Goal: Task Accomplishment & Management: Manage account settings

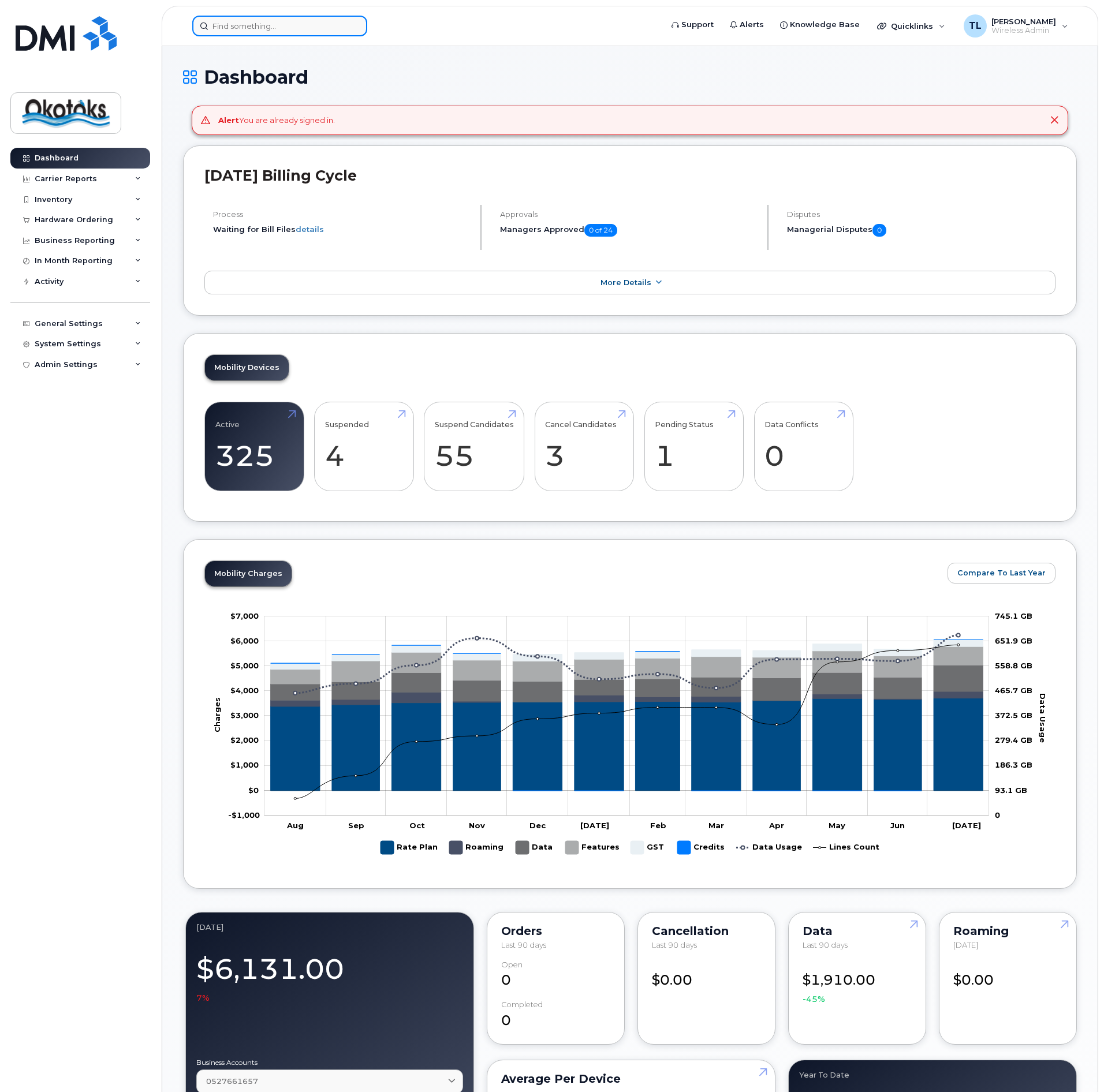
click at [326, 26] on input at bounding box center [280, 26] width 175 height 21
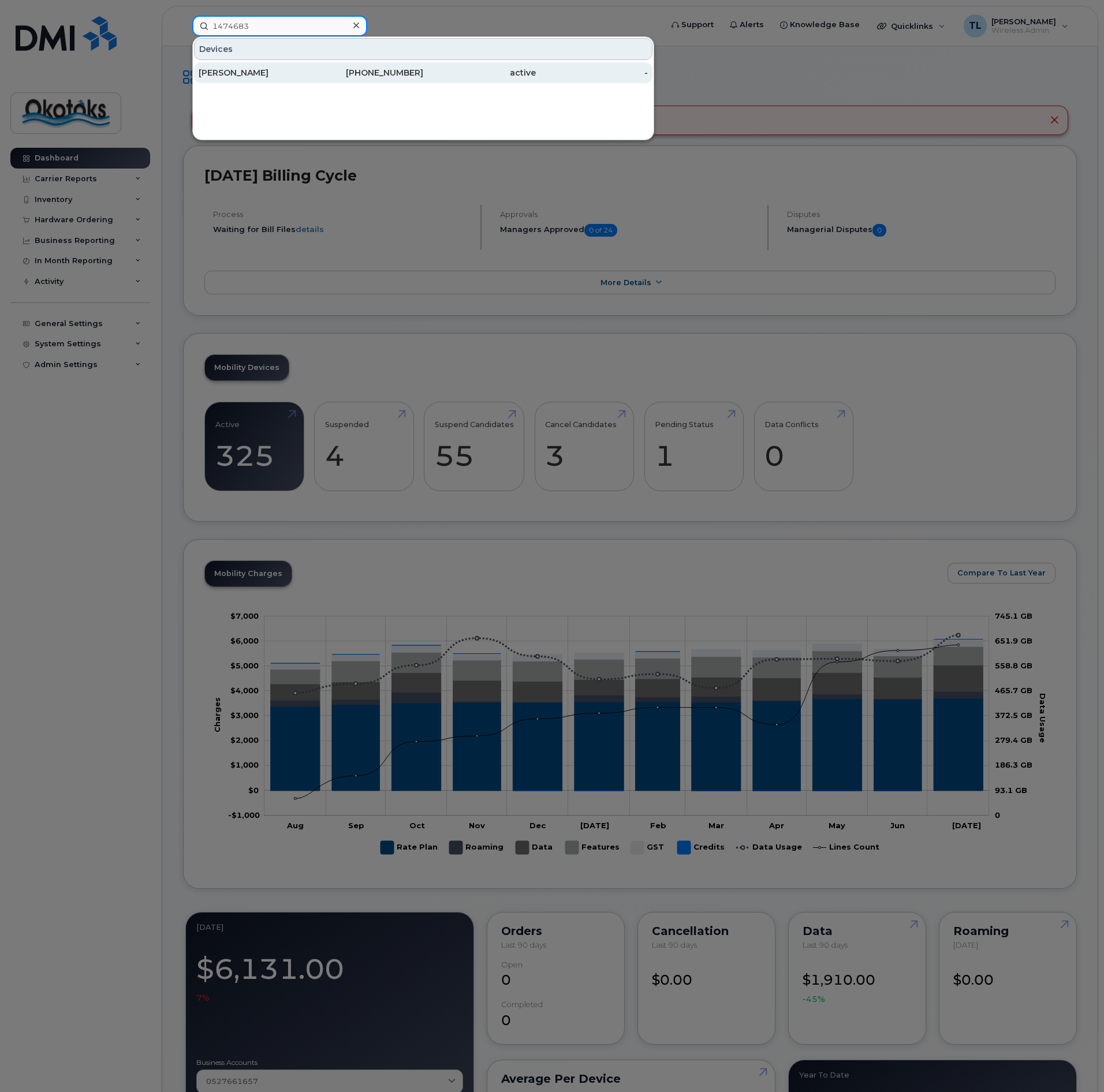
type input "1474683"
click at [241, 76] on div "Shannon Hollick" at bounding box center [255, 73] width 113 height 11
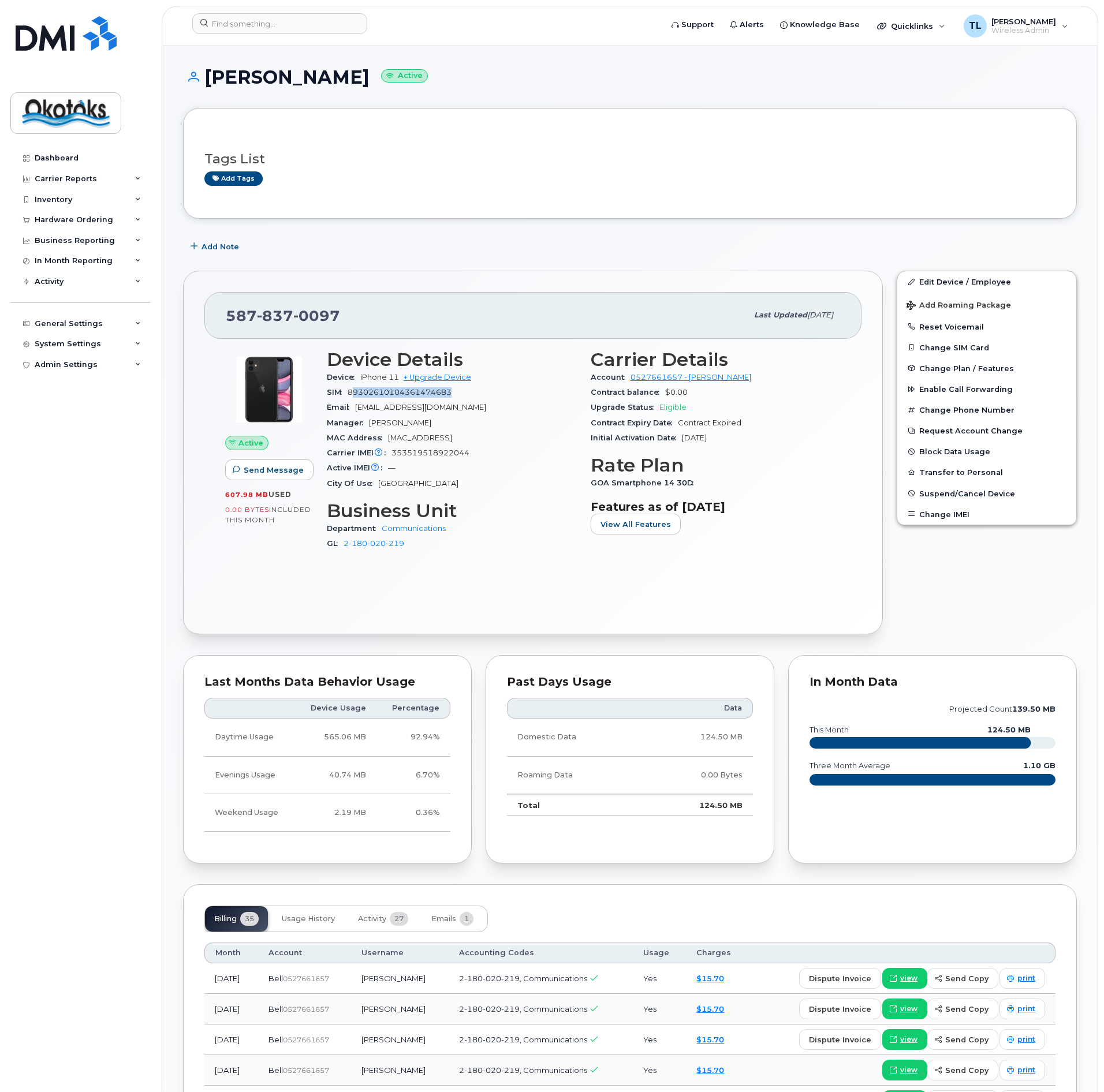
drag, startPoint x: 457, startPoint y: 393, endPoint x: 369, endPoint y: 399, distance: 88.2
click at [357, 397] on div "SIM 89302610104361474683" at bounding box center [451, 393] width 250 height 15
drag, startPoint x: 347, startPoint y: 391, endPoint x: 456, endPoint y: 399, distance: 109.3
click at [456, 399] on div "SIM 89302610104361474683" at bounding box center [451, 393] width 250 height 15
copy span "89302610104361474683"
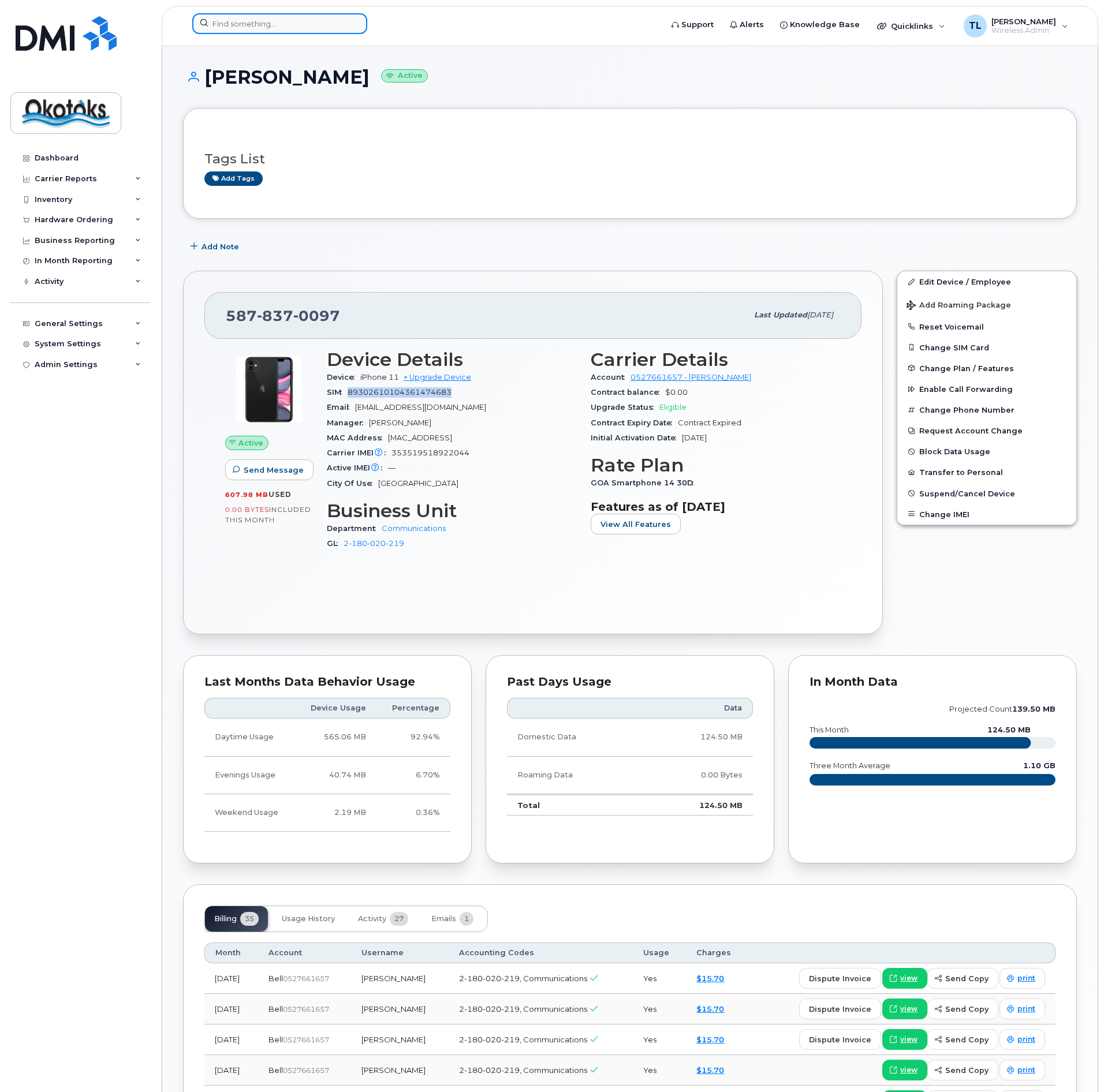
click at [224, 23] on input at bounding box center [280, 23] width 175 height 21
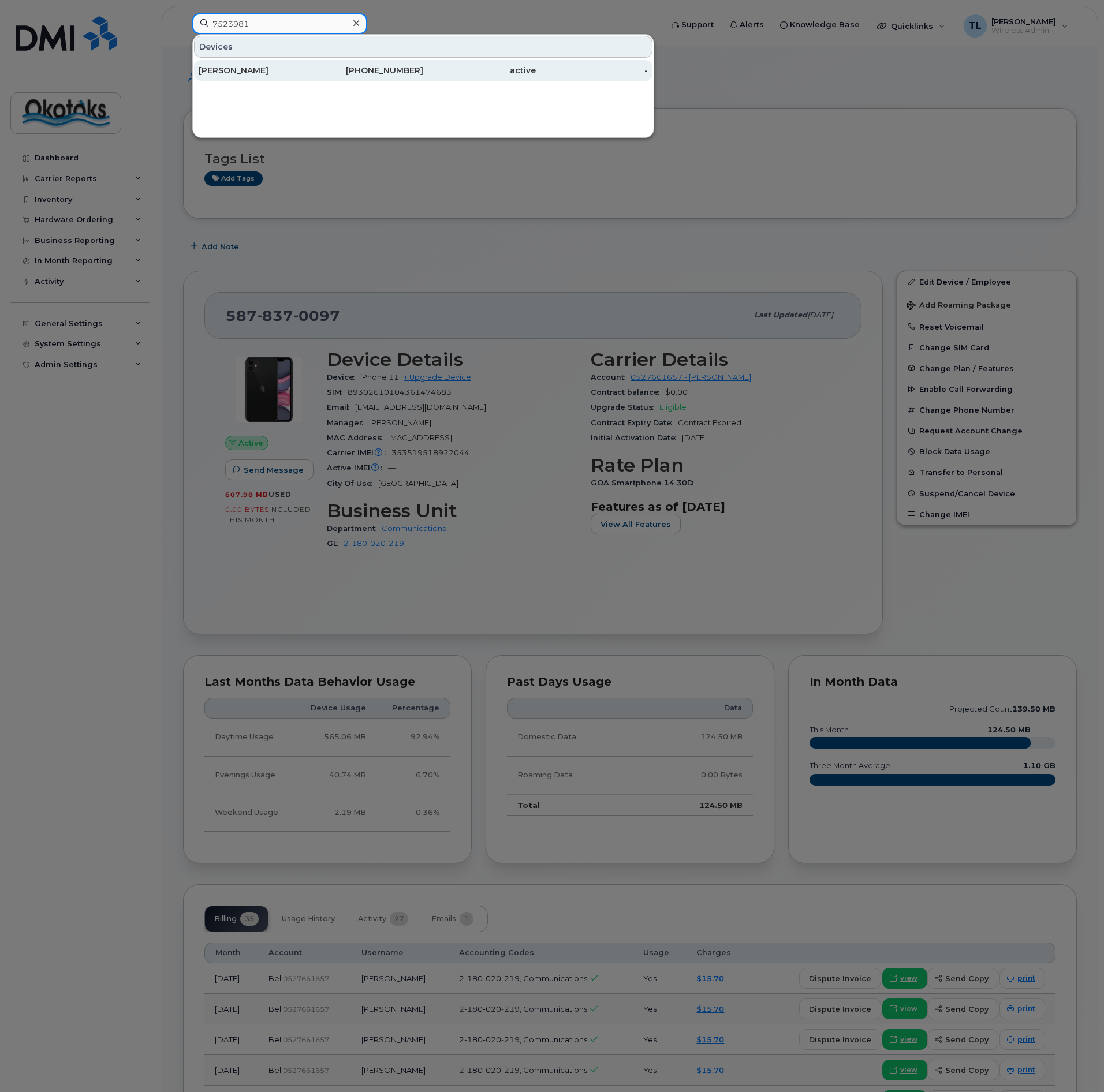
type input "7523981"
click at [233, 72] on div "[PERSON_NAME]" at bounding box center [255, 70] width 113 height 11
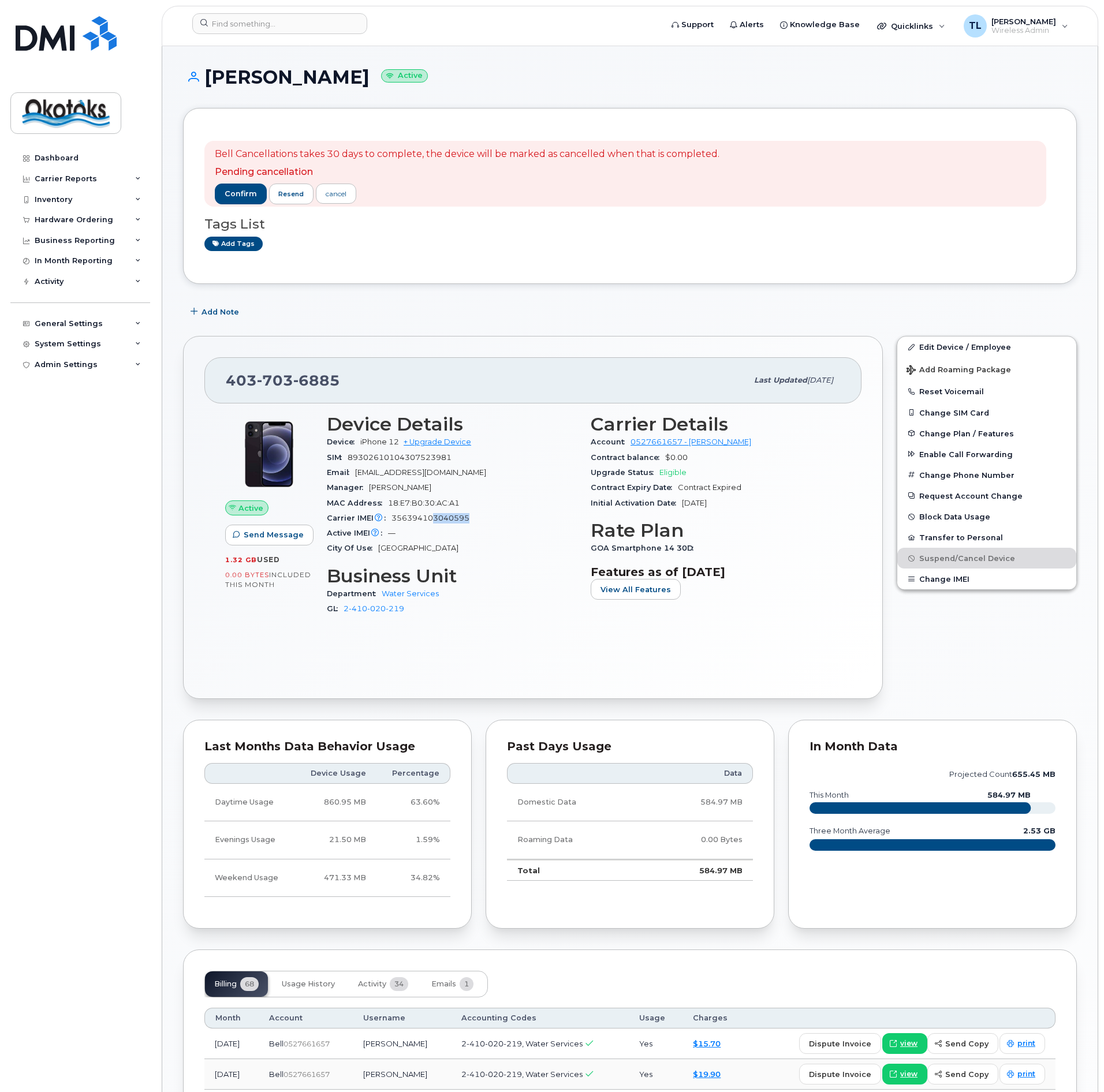
drag, startPoint x: 474, startPoint y: 518, endPoint x: 435, endPoint y: 518, distance: 39.0
click at [435, 518] on div "Carrier IMEI Carrier IMEI is reported during the last billing cycle or change o…" at bounding box center [451, 519] width 250 height 15
click at [244, 23] on input at bounding box center [280, 23] width 175 height 21
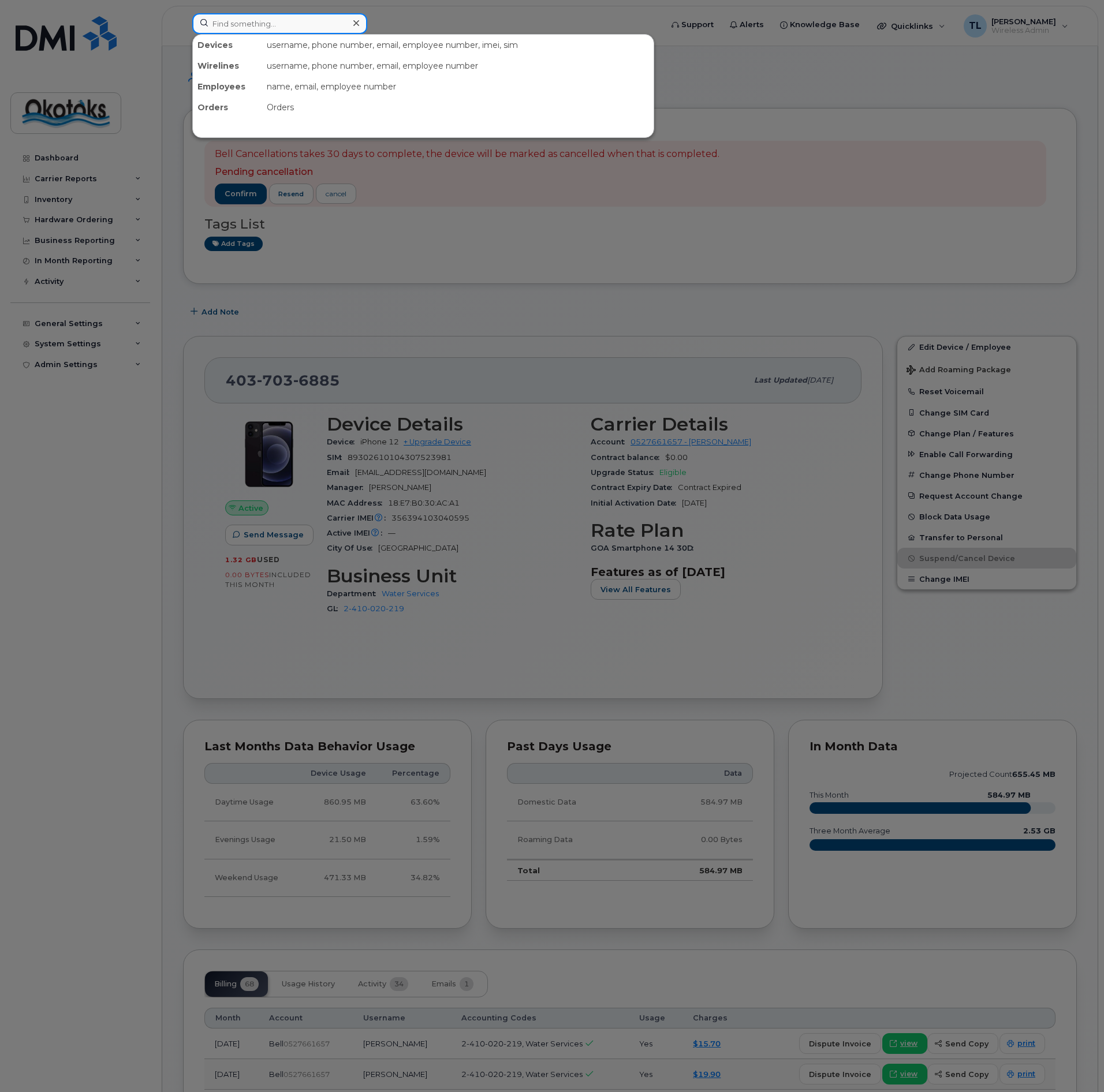
paste input "3040595"
drag, startPoint x: 270, startPoint y: 23, endPoint x: 190, endPoint y: 27, distance: 80.1
click at [190, 27] on div "3040595 Devices 2 Bryan Steed 403-703-6885 active - Bryan Steed 403-479-2015 ca…" at bounding box center [423, 26] width 480 height 25
drag, startPoint x: 263, startPoint y: 23, endPoint x: 183, endPoint y: 23, distance: 80.0
click at [183, 23] on div "4803386 No results" at bounding box center [423, 26] width 480 height 25
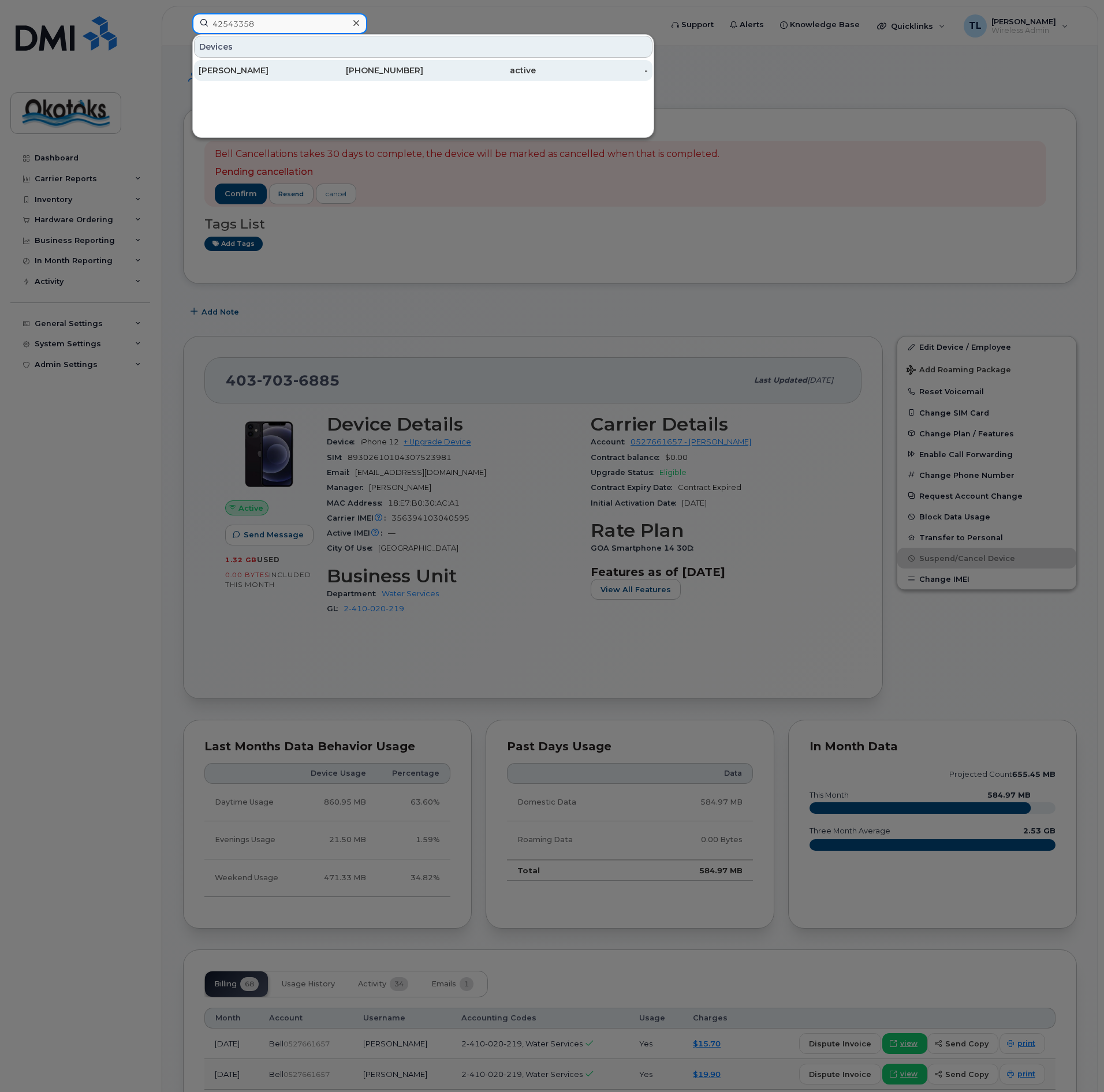
type input "42543358"
click at [214, 71] on div "[PERSON_NAME]" at bounding box center [255, 70] width 113 height 11
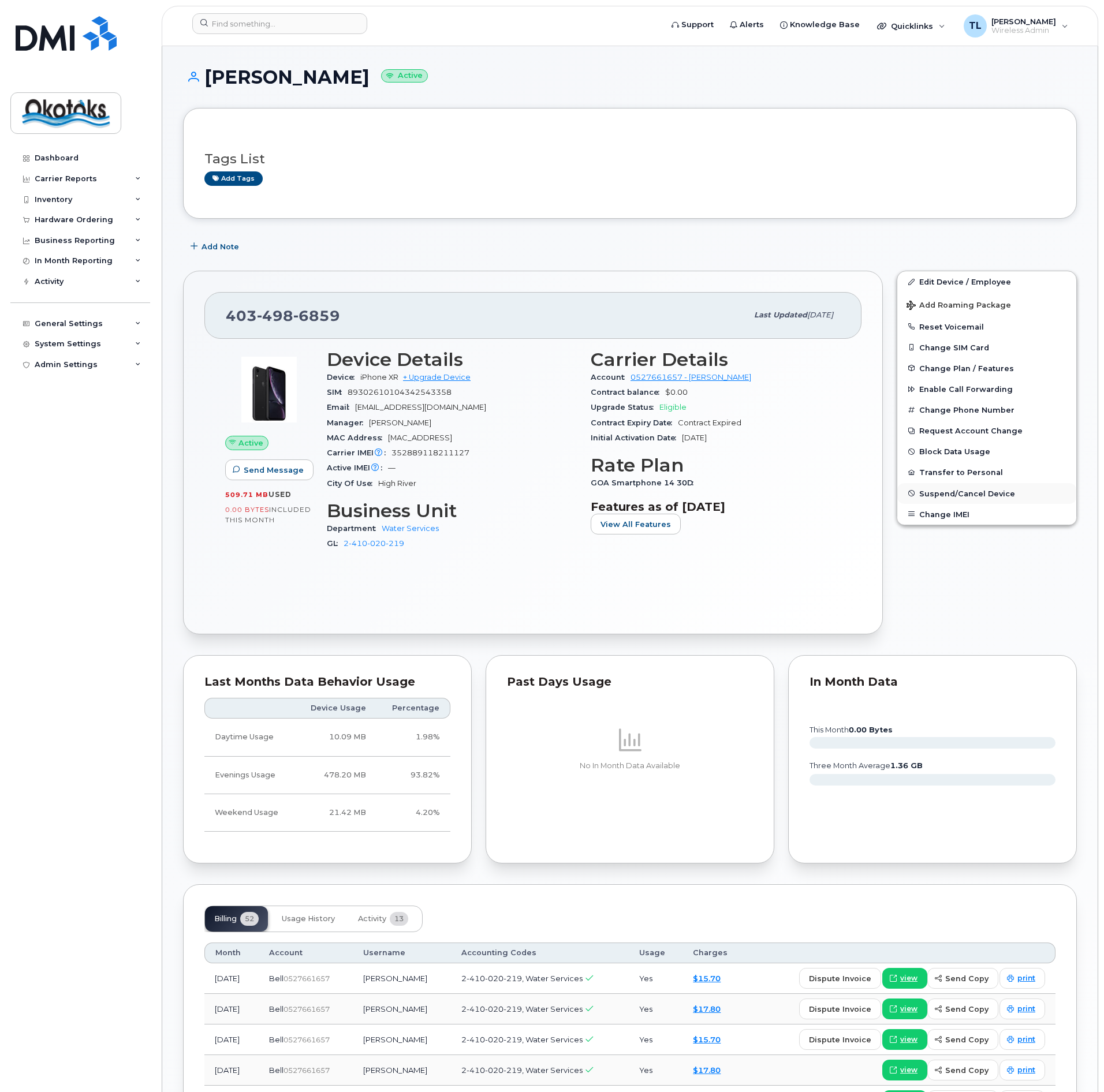
click at [979, 492] on span "Suspend/Cancel Device" at bounding box center [967, 493] width 96 height 9
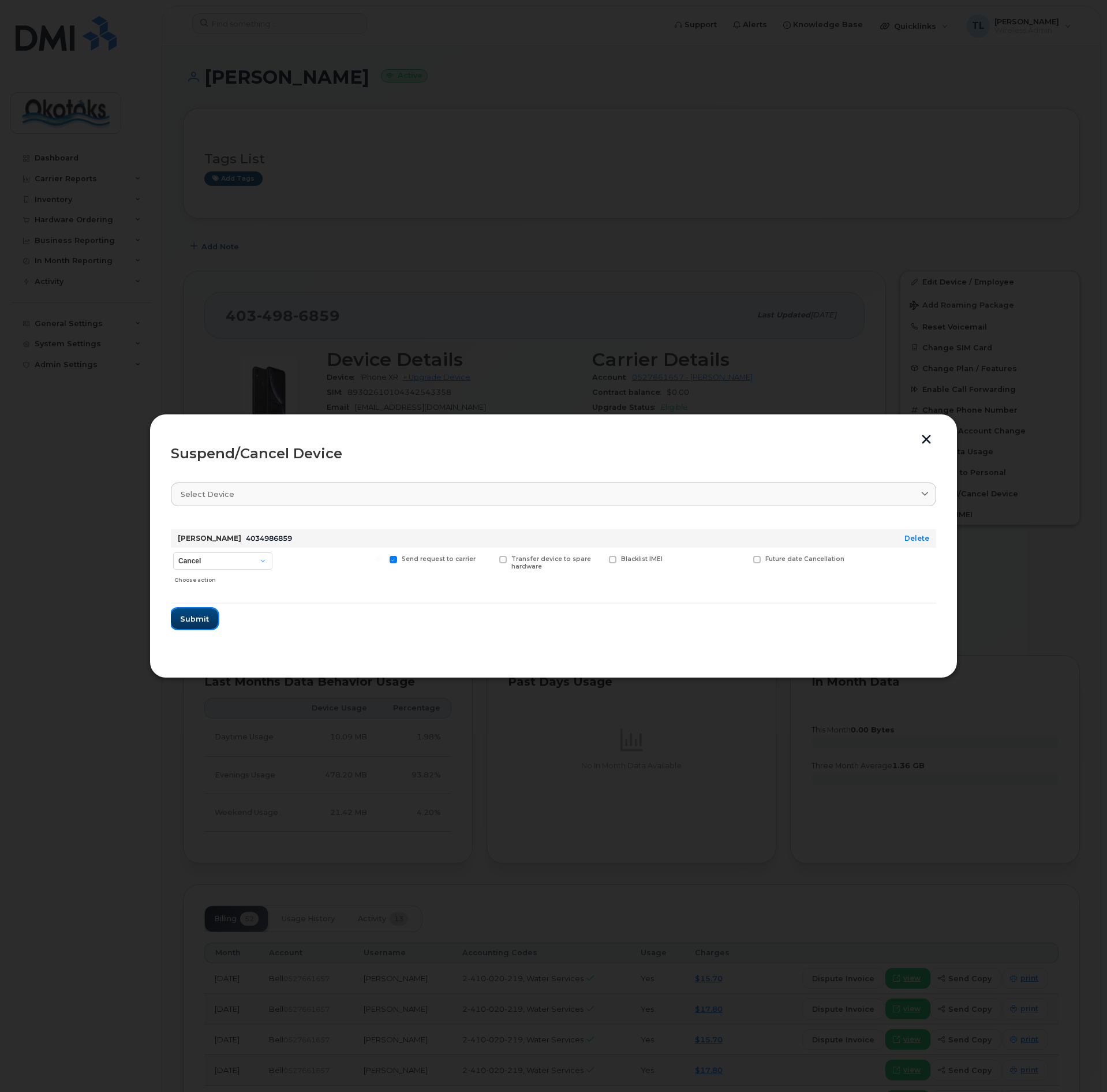
click at [188, 619] on span "Submit" at bounding box center [195, 619] width 29 height 11
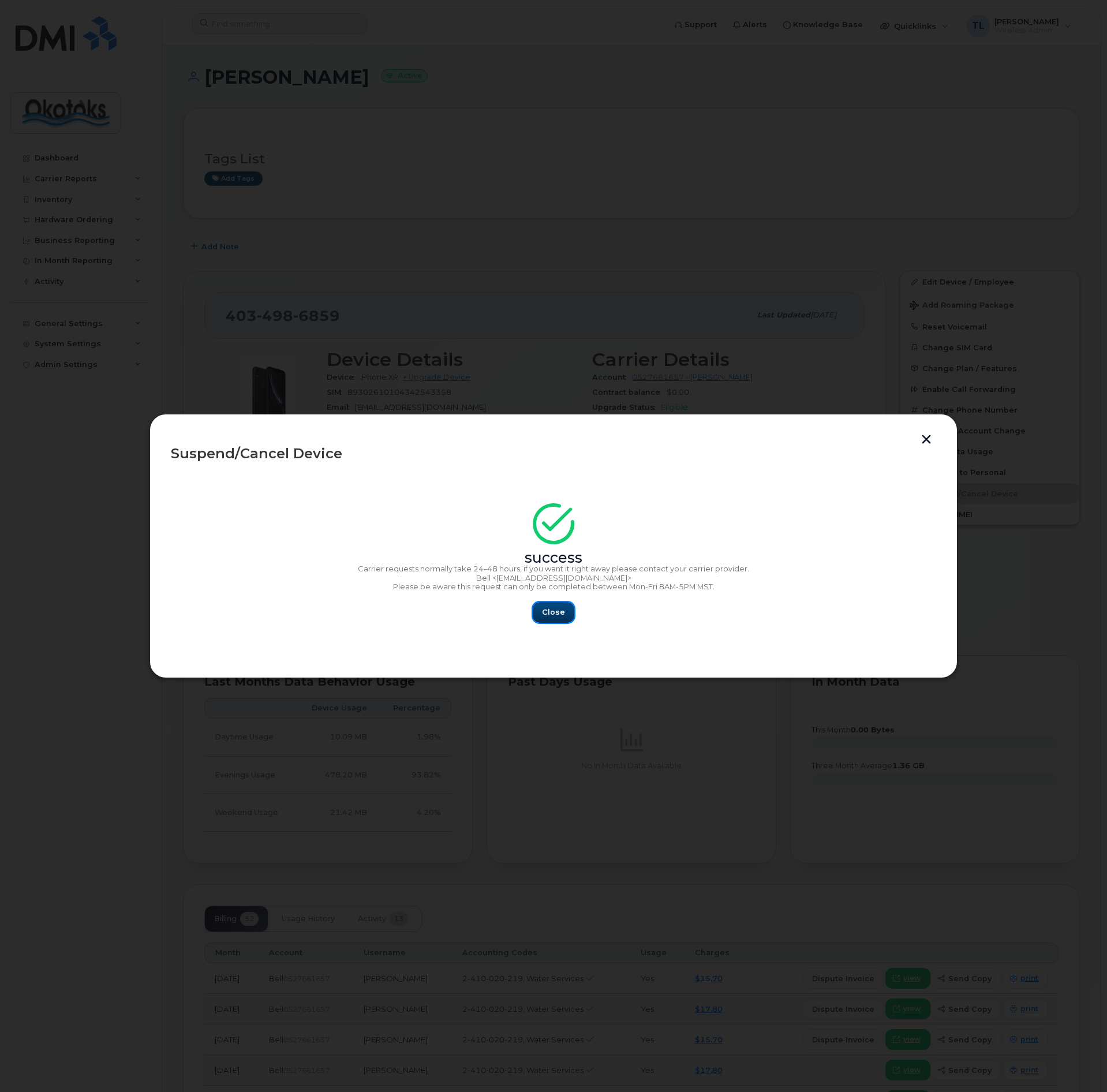
click at [554, 614] on span "Close" at bounding box center [554, 612] width 23 height 11
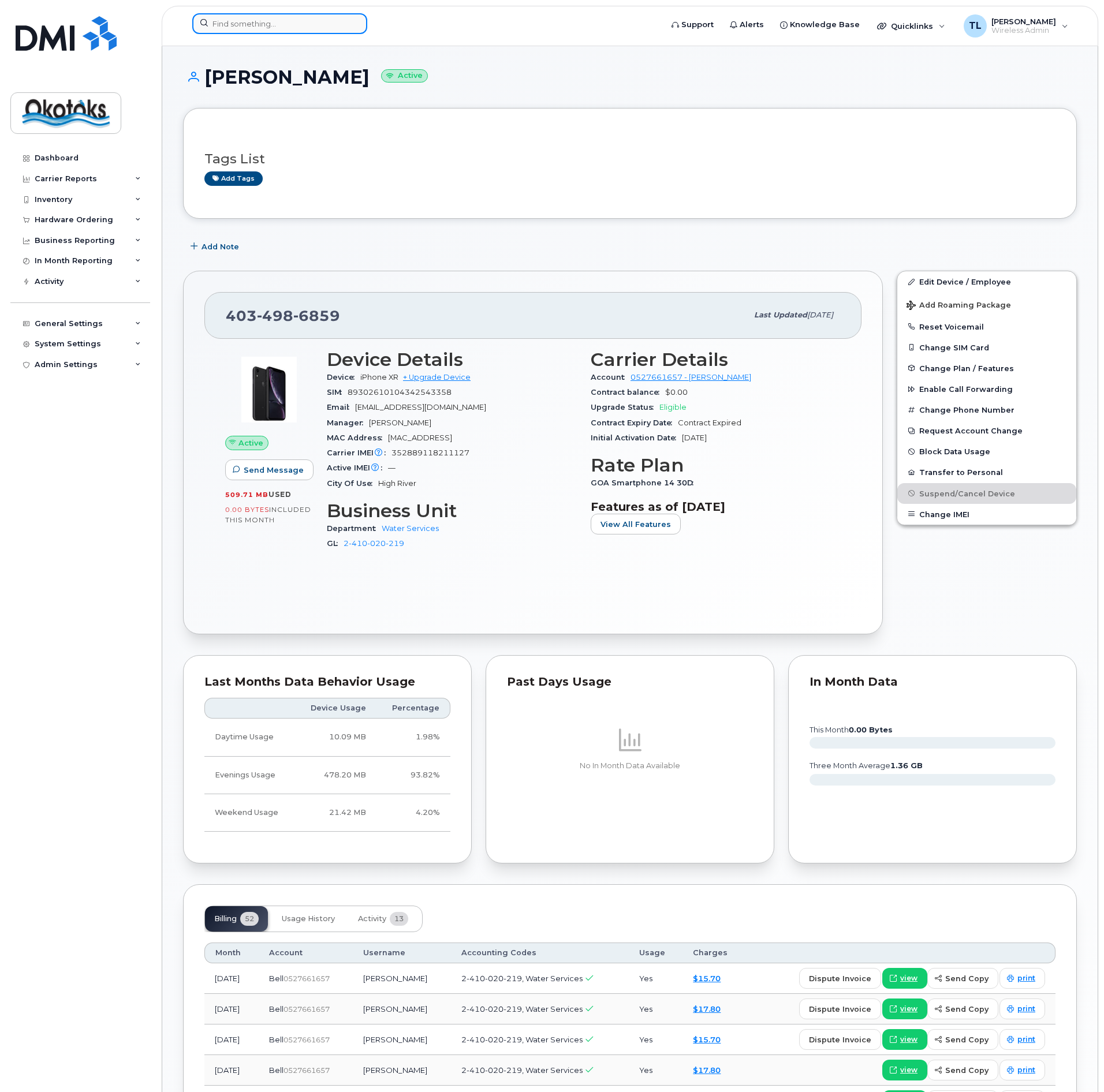
click at [258, 26] on input at bounding box center [280, 23] width 175 height 21
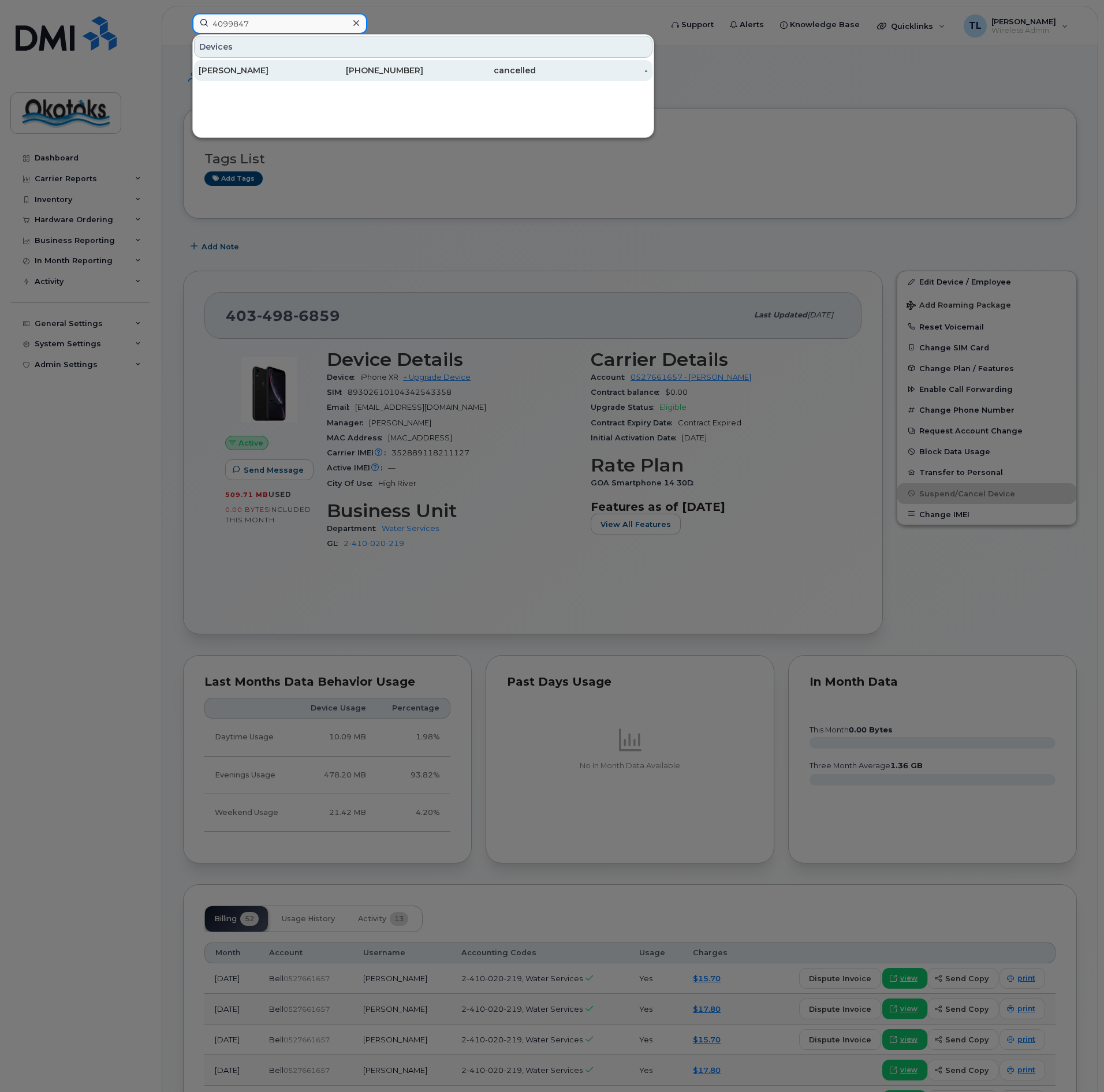
type input "4099847"
click at [257, 69] on div "[PERSON_NAME]" at bounding box center [255, 70] width 113 height 11
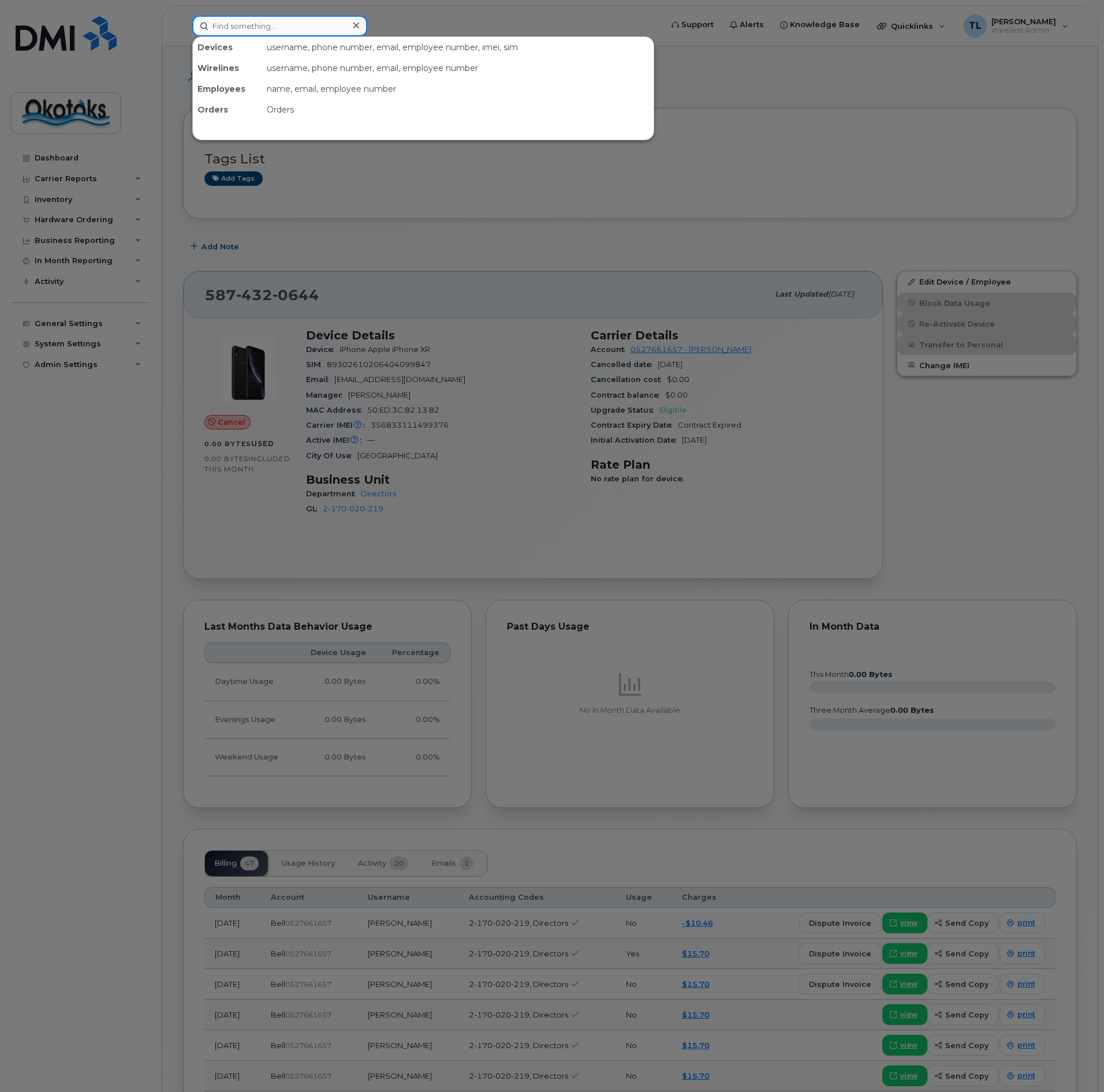
click at [242, 28] on input at bounding box center [280, 26] width 175 height 21
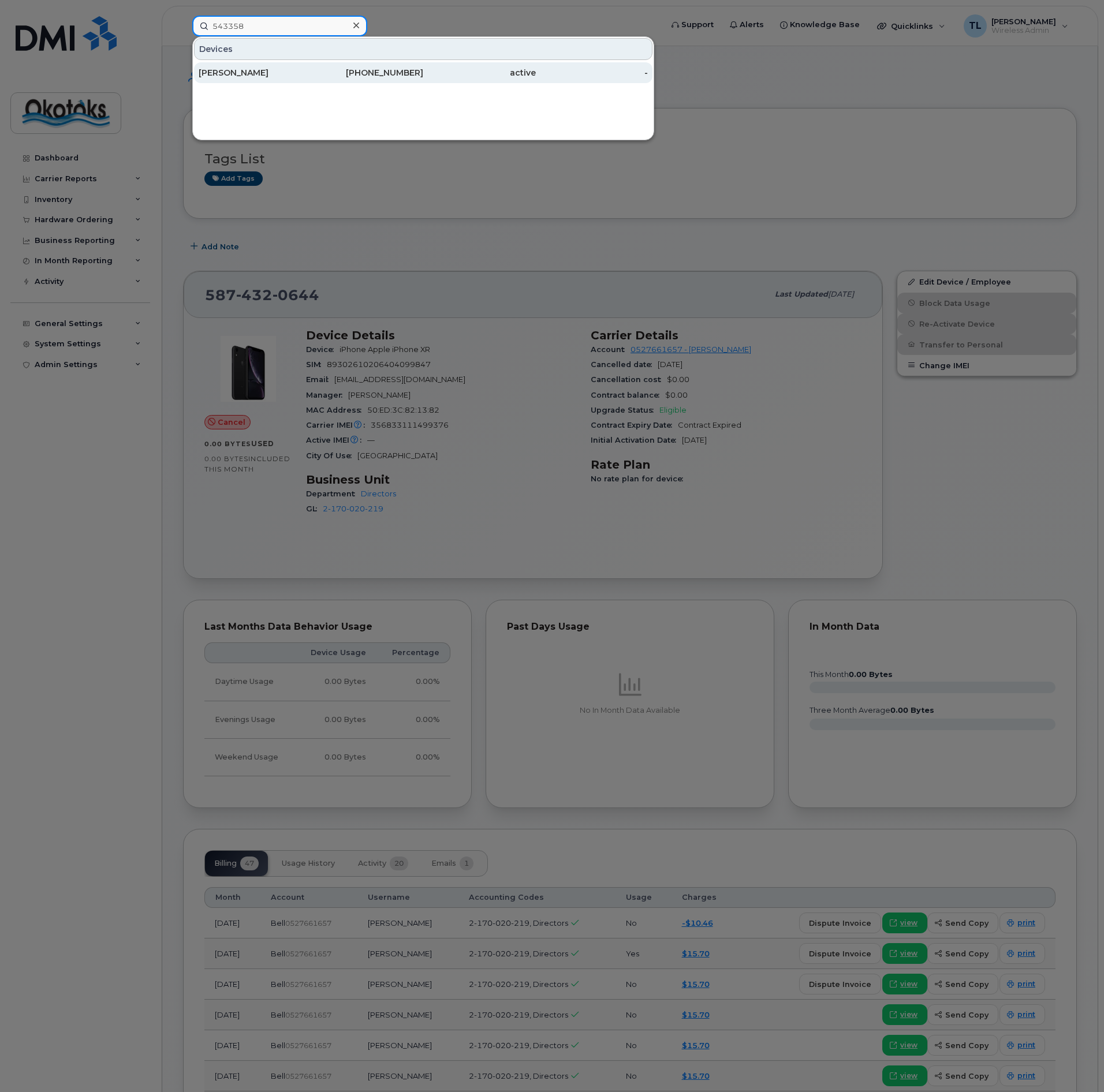
type input "543358"
click at [234, 73] on div "Terry Novak" at bounding box center [255, 73] width 113 height 11
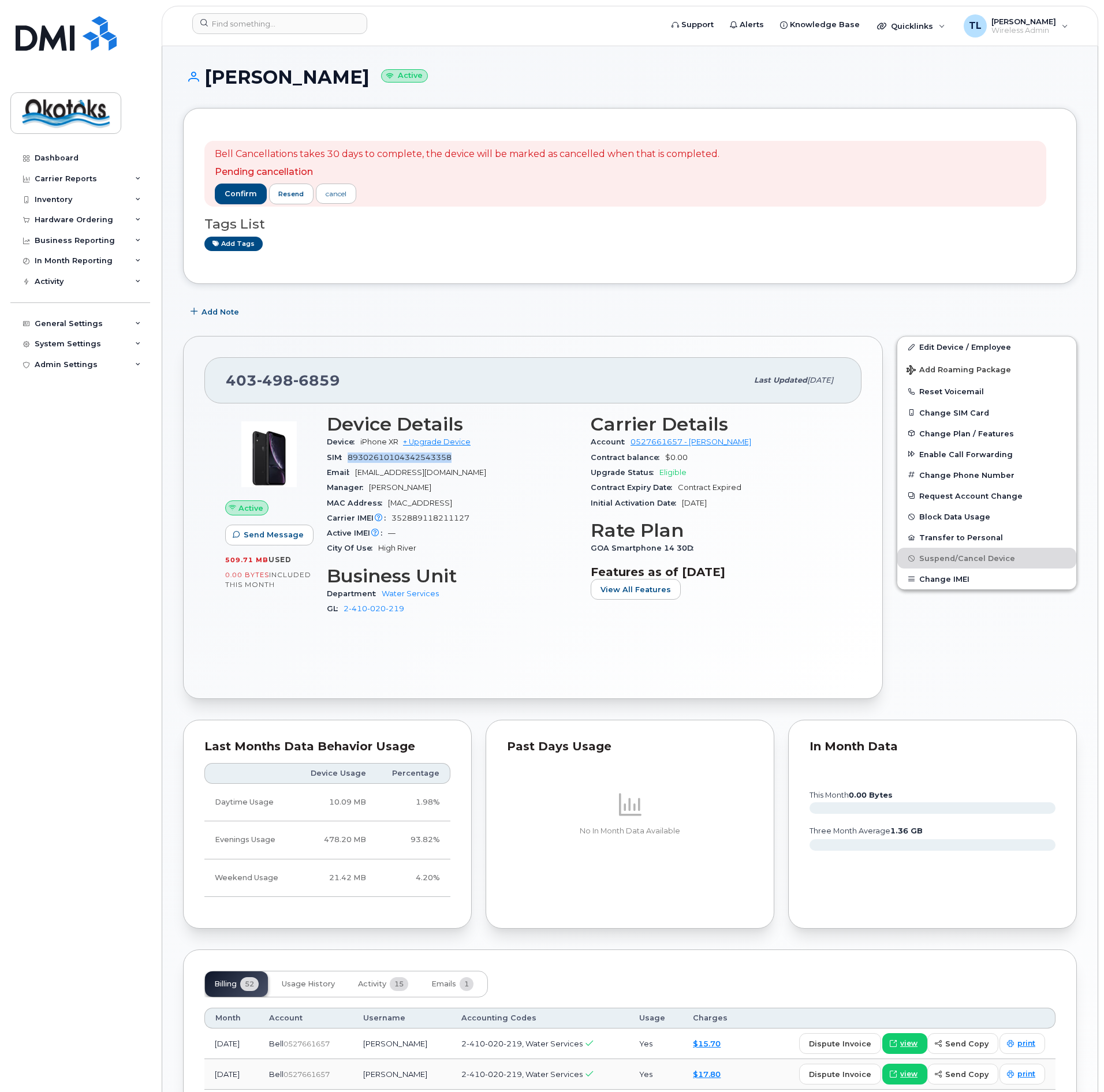
drag, startPoint x: 460, startPoint y: 456, endPoint x: 347, endPoint y: 461, distance: 113.1
click at [347, 461] on div "SIM [TECHNICAL_ID]" at bounding box center [451, 458] width 250 height 15
copy span "89302610104342543358"
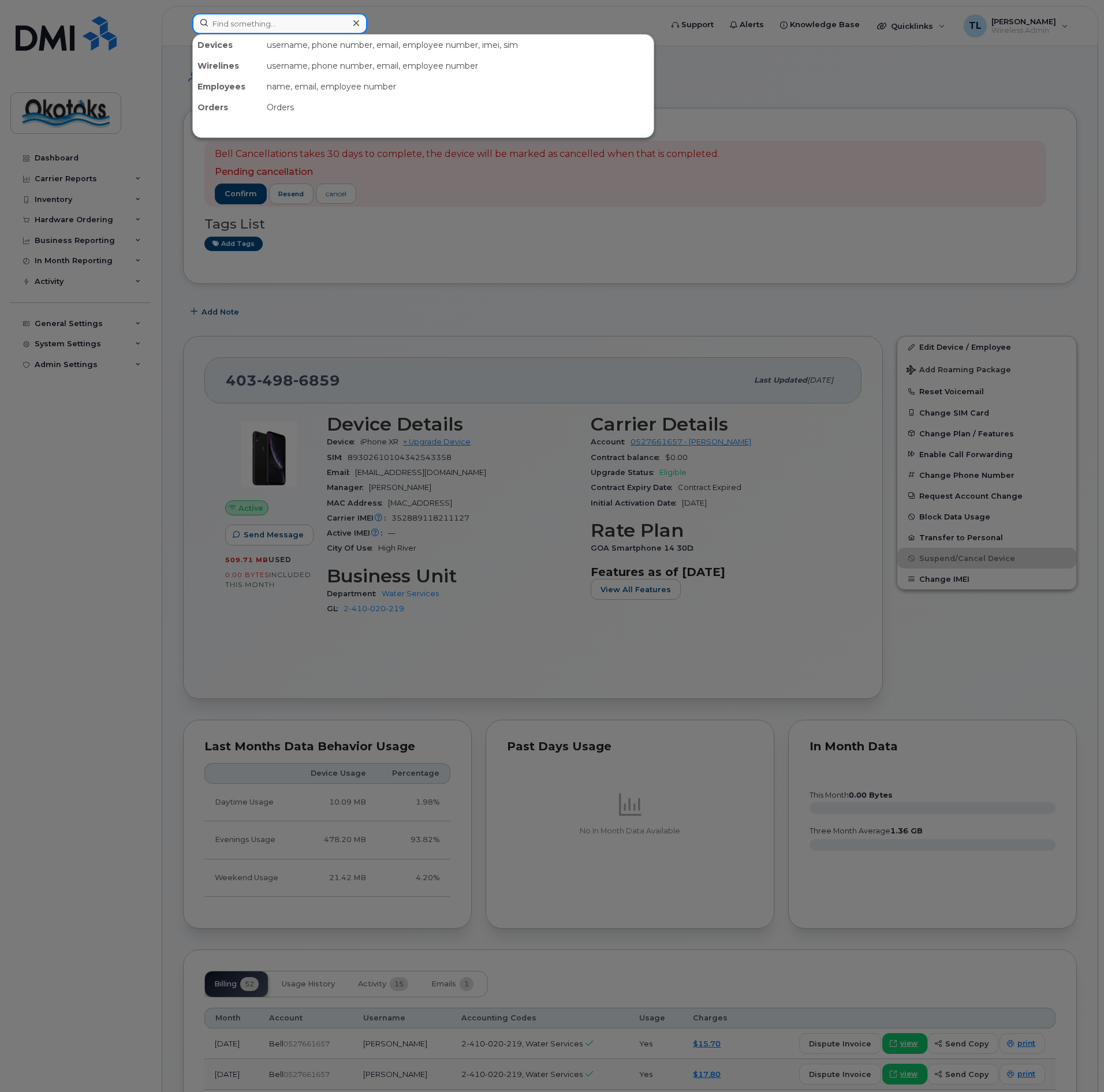
click at [254, 23] on input at bounding box center [280, 23] width 175 height 21
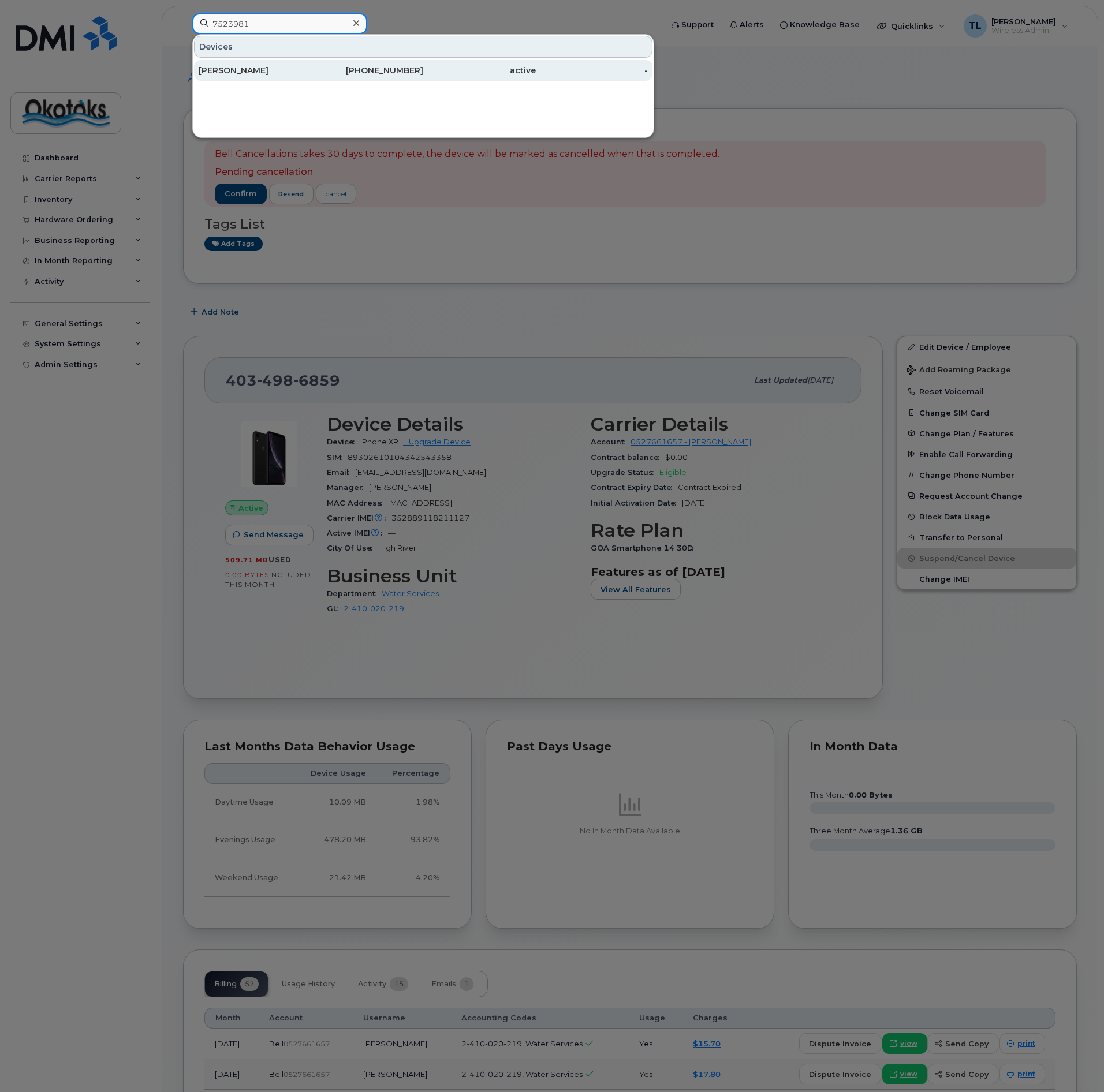
type input "7523981"
click at [229, 69] on div "[PERSON_NAME]" at bounding box center [255, 70] width 113 height 11
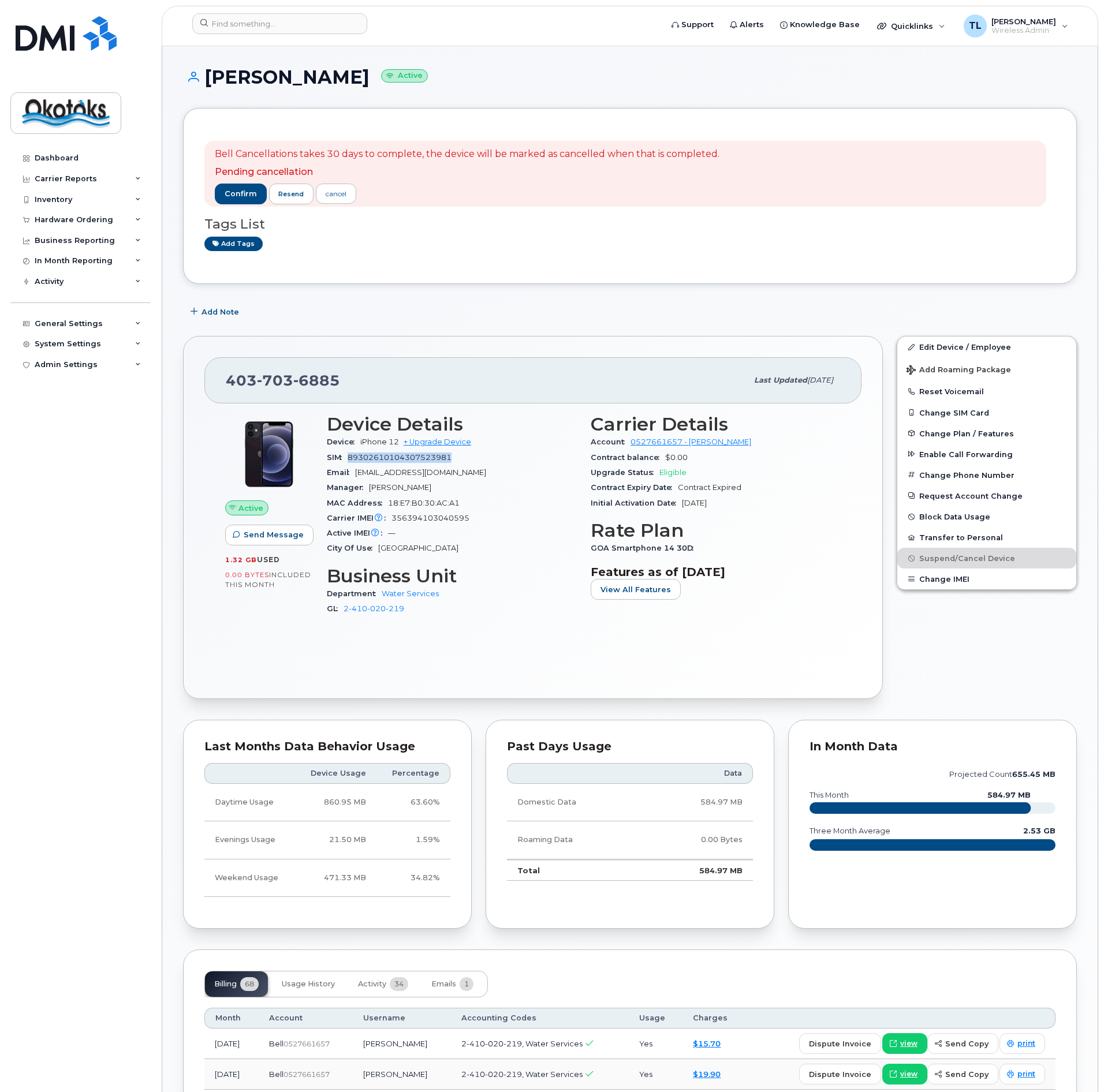
drag, startPoint x: 471, startPoint y: 460, endPoint x: 371, endPoint y: 474, distance: 101.0
click at [350, 462] on div "SIM [TECHNICAL_ID]" at bounding box center [451, 458] width 250 height 15
